Goal: Task Accomplishment & Management: Use online tool/utility

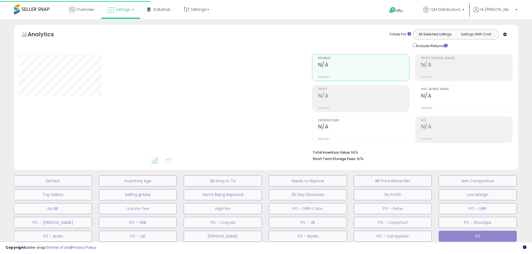
scroll to position [148, 0]
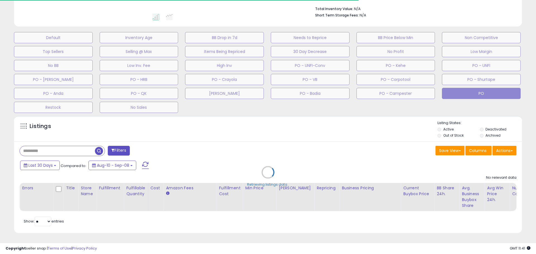
type input "******"
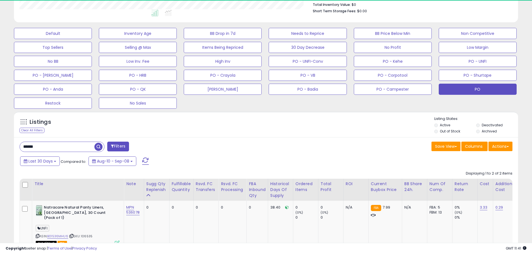
scroll to position [115, 292]
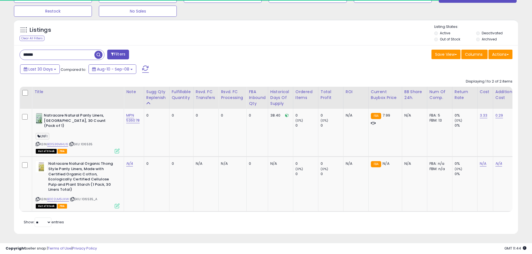
scroll to position [115, 292]
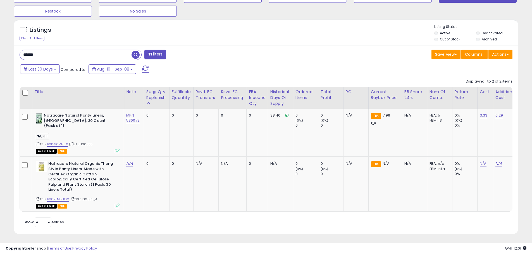
drag, startPoint x: 51, startPoint y: 51, endPoint x: 0, endPoint y: 54, distance: 50.7
click at [0, 54] on div "**********" at bounding box center [266, 16] width 532 height 477
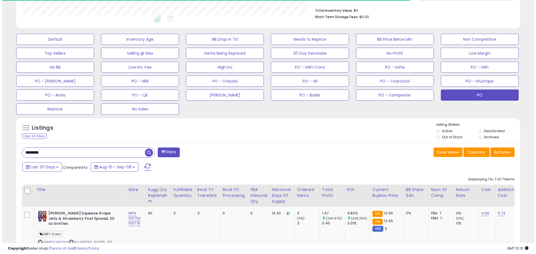
scroll to position [279243, 279065]
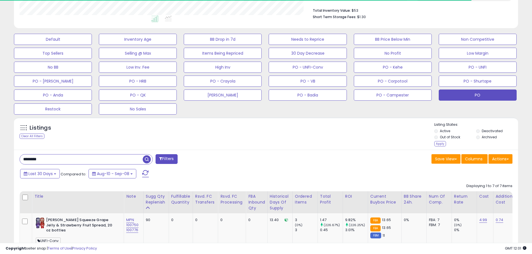
click at [443, 142] on div "Apply" at bounding box center [440, 143] width 12 height 5
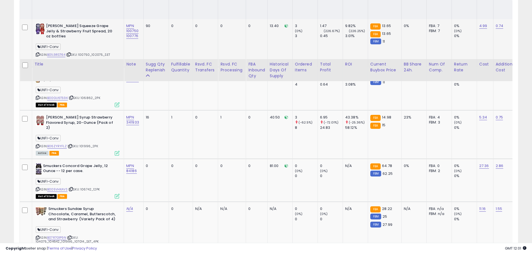
scroll to position [279, 0]
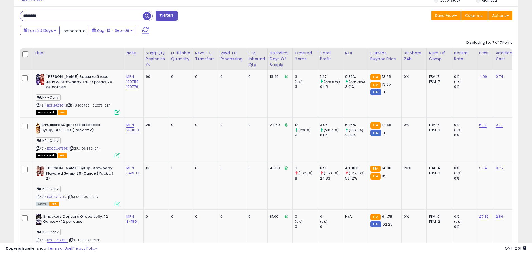
drag, startPoint x: 45, startPoint y: 17, endPoint x: -10, endPoint y: 13, distance: 55.2
click at [45, 16] on input "********" at bounding box center [81, 16] width 123 height 10
click at [46, 16] on input "********" at bounding box center [81, 16] width 123 height 10
type input "*******"
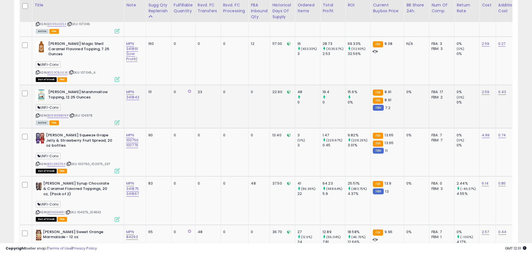
scroll to position [115, 292]
click at [106, 105] on div "UNFI-Conv" at bounding box center [78, 109] width 84 height 8
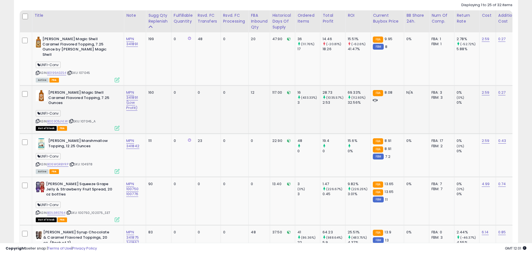
scroll to position [310, 0]
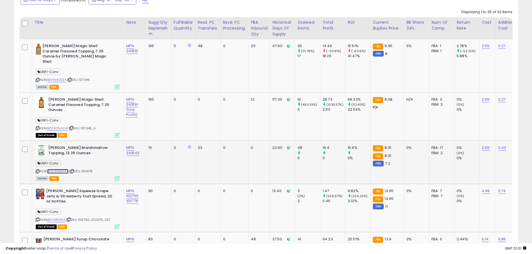
click at [62, 169] on link "B06WGRBYRP" at bounding box center [57, 171] width 21 height 5
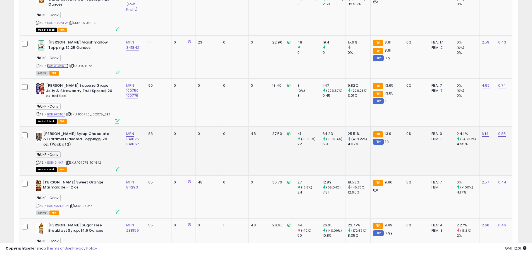
scroll to position [422, 0]
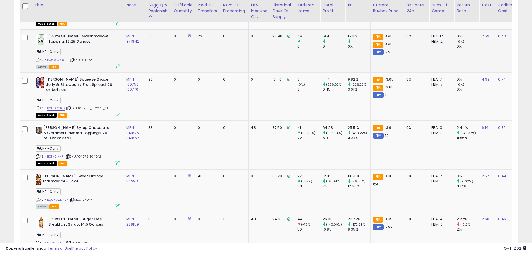
click at [87, 58] on span "| SKU: 104978" at bounding box center [80, 60] width 23 height 4
copy span "104978"
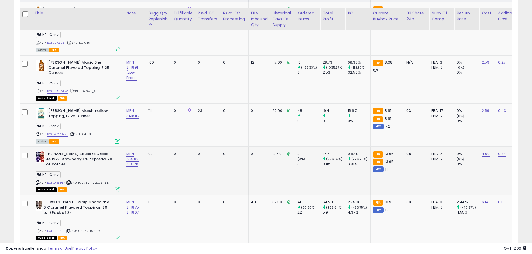
scroll to position [338, 0]
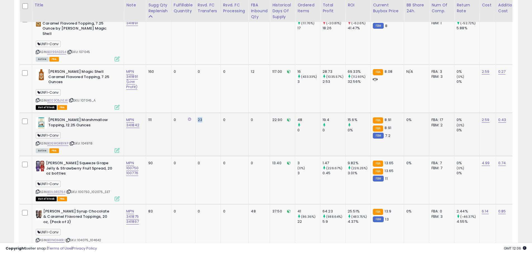
drag, startPoint x: 208, startPoint y: 111, endPoint x: 187, endPoint y: 109, distance: 21.7
click at [186, 113] on tr "Smucker's Marshmallow Topping, 12.25 Ounces UNFI-Conv ASIN: B06WGRBYRP | SKU: 1…" at bounding box center [468, 134] width 896 height 43
drag, startPoint x: 304, startPoint y: 110, endPoint x: 297, endPoint y: 110, distance: 7.5
click at [297, 113] on td "48 0" at bounding box center [307, 134] width 25 height 43
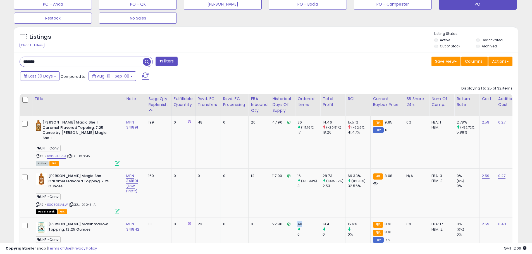
scroll to position [226, 0]
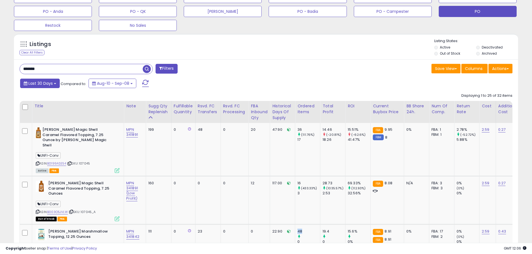
click at [52, 83] on span "Last 30 Days" at bounding box center [40, 84] width 24 height 6
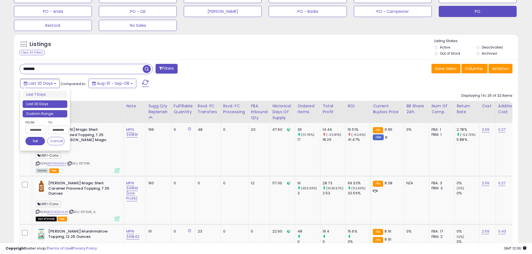
click at [46, 113] on li "Custom Range" at bounding box center [45, 114] width 45 height 8
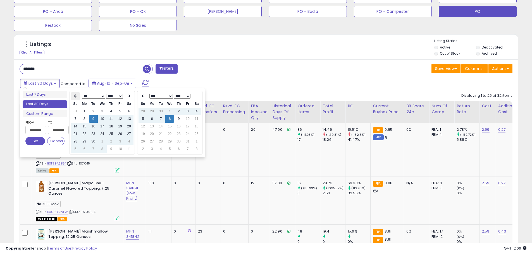
click at [74, 96] on icon at bounding box center [75, 95] width 3 height 3
click at [74, 97] on icon at bounding box center [75, 95] width 3 height 3
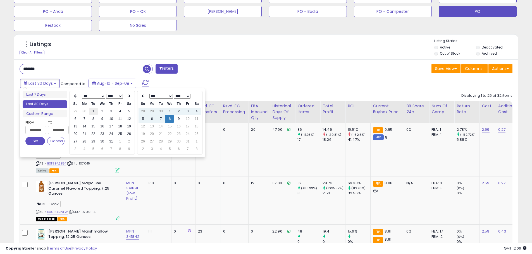
click at [92, 113] on td "1" at bounding box center [93, 112] width 9 height 8
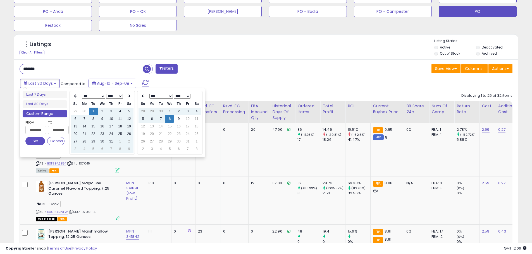
type input "**********"
click at [39, 142] on button "Set" at bounding box center [35, 141] width 20 height 8
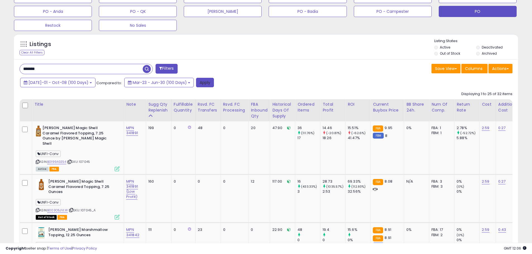
click at [196, 84] on button "Apply" at bounding box center [205, 82] width 18 height 9
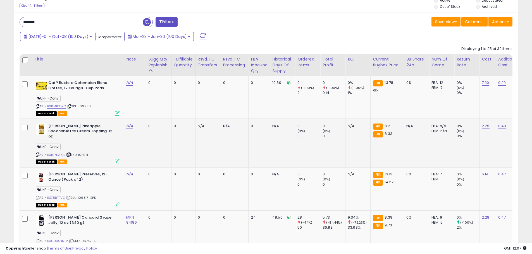
scroll to position [263, 0]
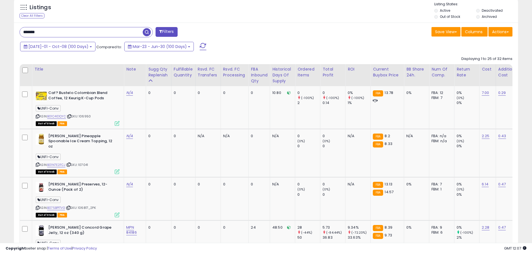
drag, startPoint x: 59, startPoint y: 31, endPoint x: 50, endPoint y: 32, distance: 9.2
click at [50, 32] on input "*******" at bounding box center [81, 32] width 123 height 10
drag, startPoint x: 60, startPoint y: 28, endPoint x: -12, endPoint y: 30, distance: 71.8
paste input "text"
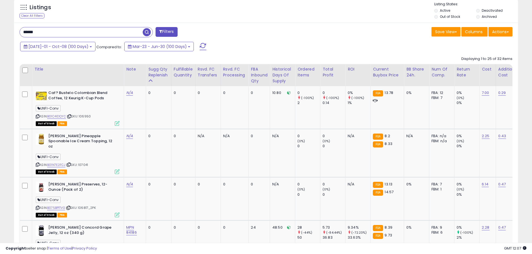
type input "******"
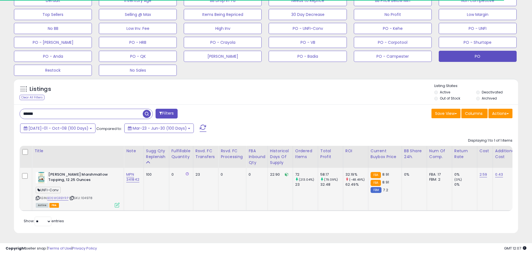
scroll to position [115, 292]
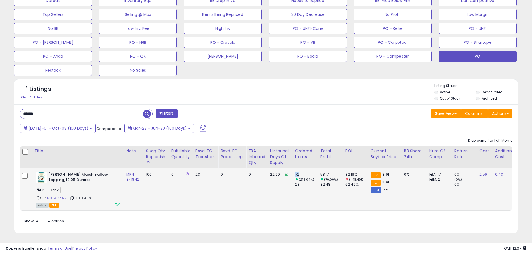
drag, startPoint x: 301, startPoint y: 169, endPoint x: 292, endPoint y: 170, distance: 9.0
click at [292, 170] on tr "Smucker's Marshmallow Topping, 12.25 Ounces UNFI-Conv ASIN: B06WGRBYRP | SKU: 1…" at bounding box center [466, 189] width 893 height 43
